Goal: Register for event/course

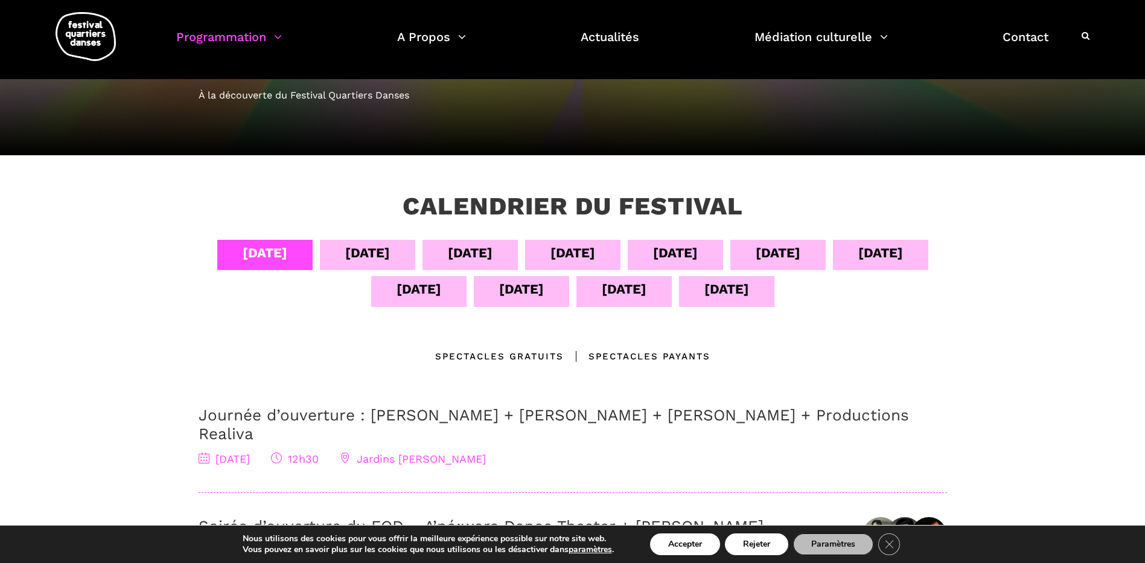
scroll to position [100, 0]
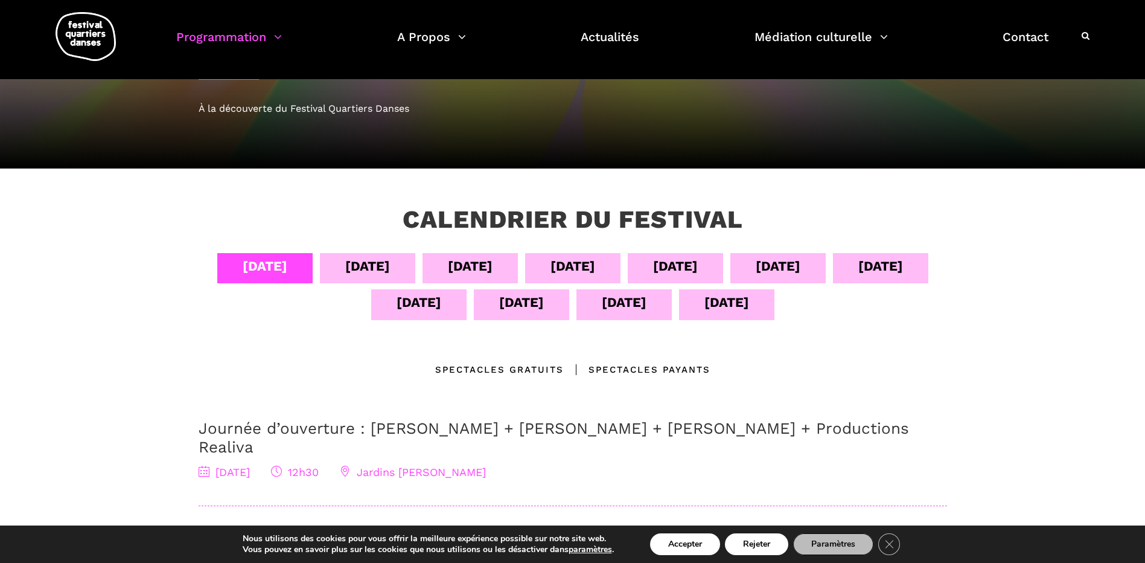
click at [610, 299] on div "13 sept" at bounding box center [624, 302] width 45 height 21
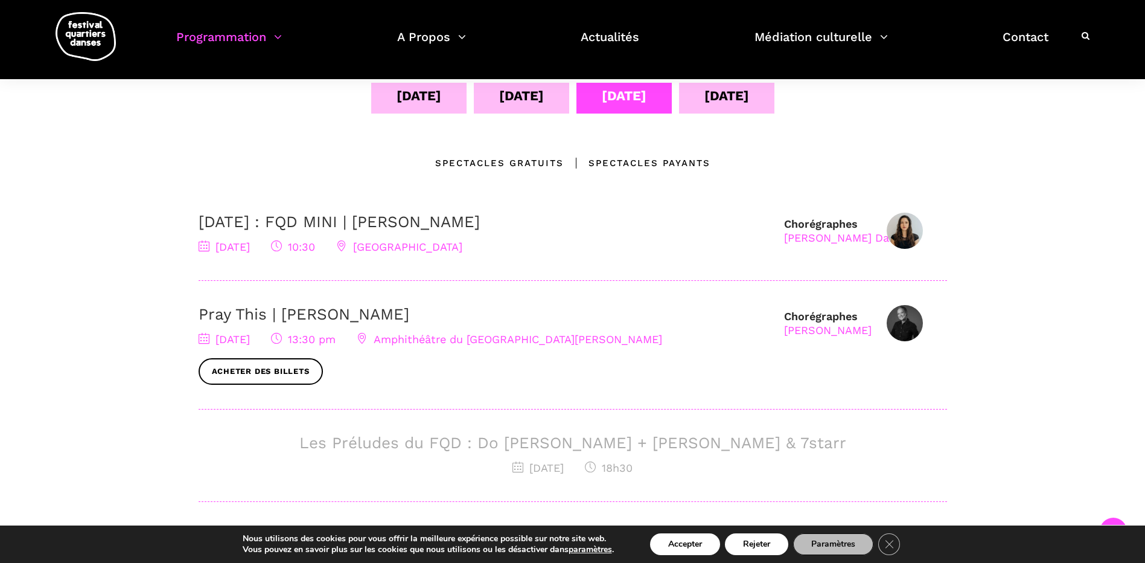
scroll to position [310, 0]
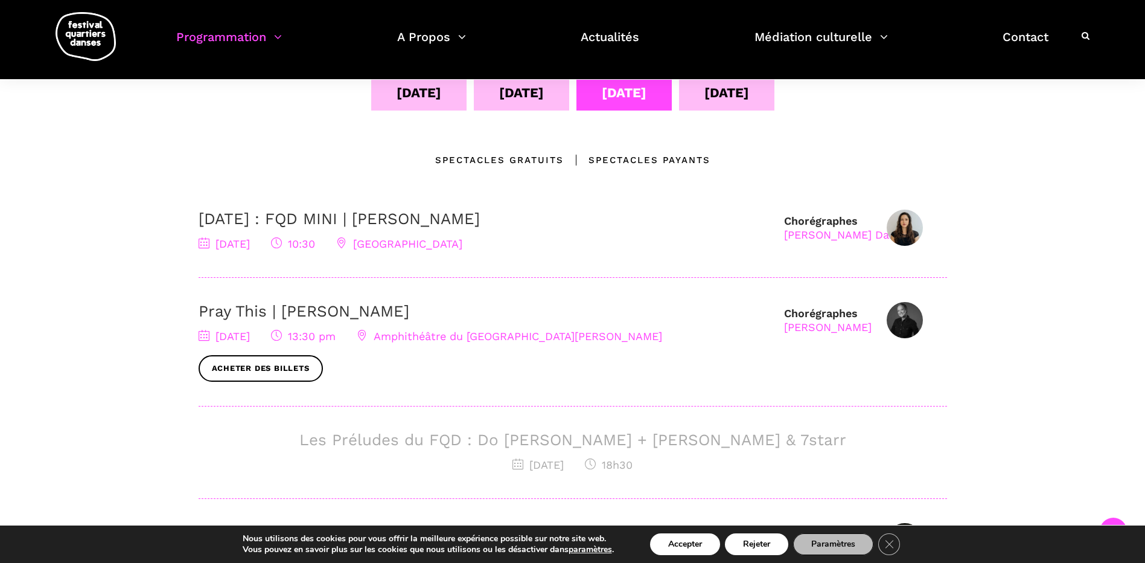
click at [327, 303] on link "Pray This | [PERSON_NAME]" at bounding box center [304, 311] width 211 height 18
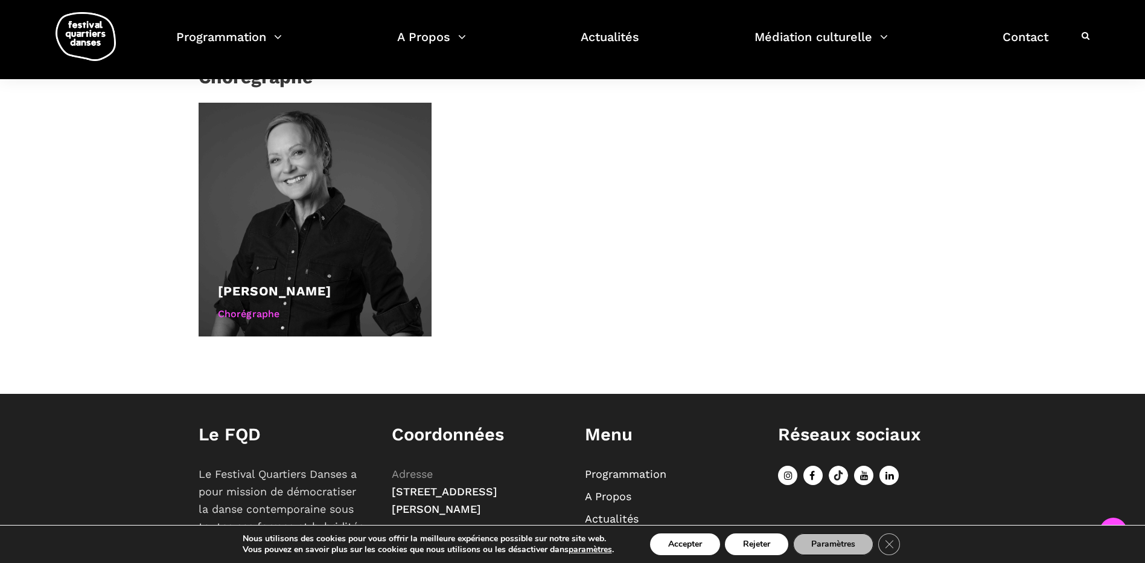
scroll to position [780, 0]
